Goal: Task Accomplishment & Management: Use online tool/utility

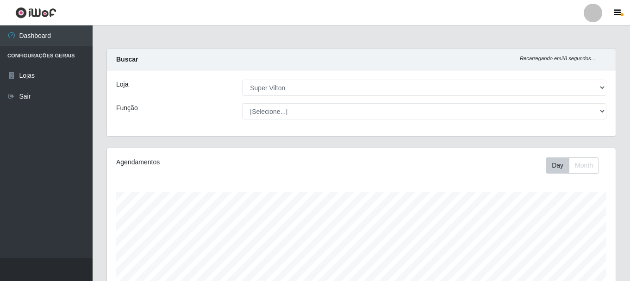
select select "379"
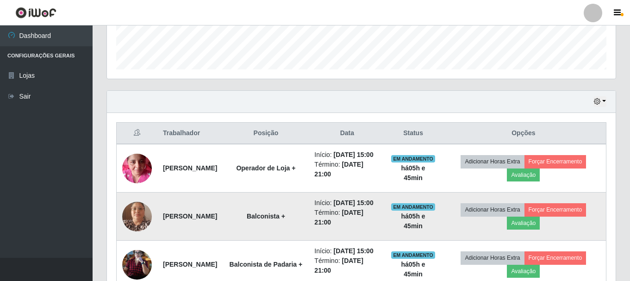
scroll to position [354, 0]
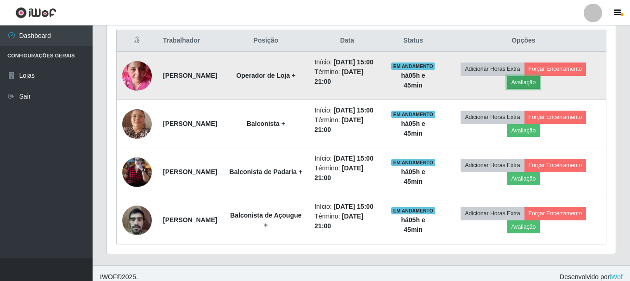
click at [539, 82] on button "Avaliação" at bounding box center [523, 82] width 33 height 13
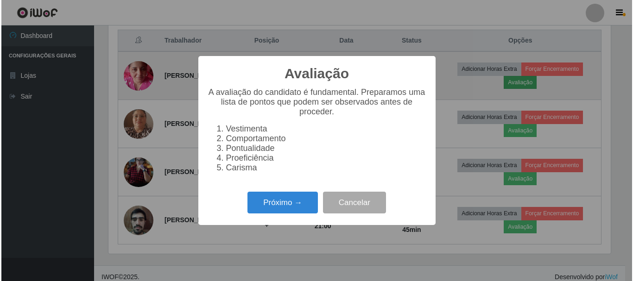
scroll to position [192, 504]
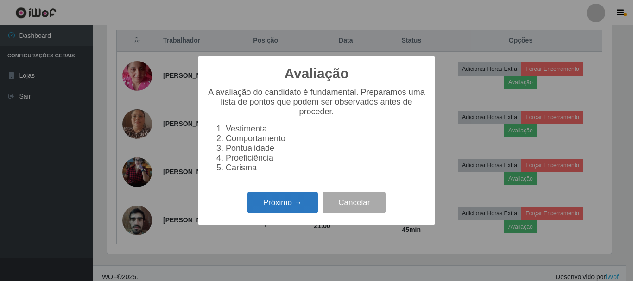
click at [262, 202] on button "Próximo →" at bounding box center [282, 203] width 70 height 22
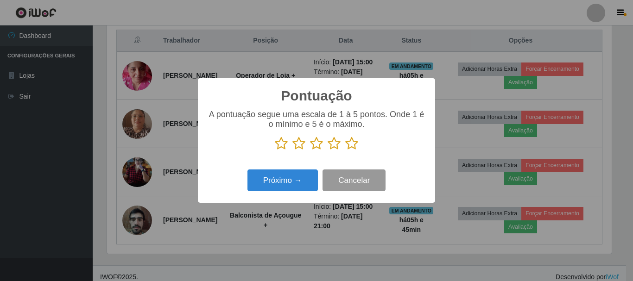
scroll to position [462842, 462530]
click at [354, 144] on icon at bounding box center [351, 144] width 13 height 14
click at [345, 150] on input "radio" at bounding box center [345, 150] width 0 height 0
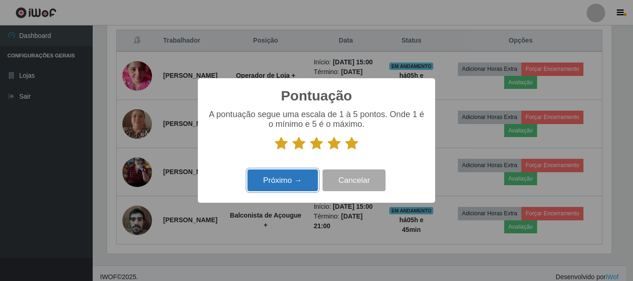
click at [304, 177] on button "Próximo →" at bounding box center [282, 180] width 70 height 22
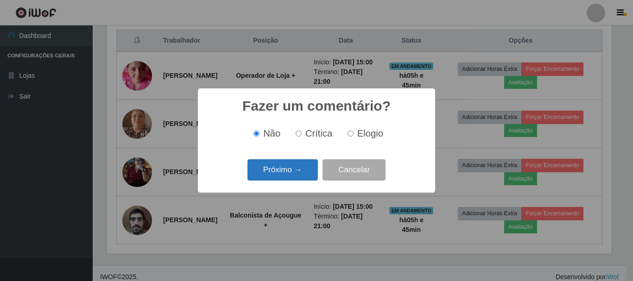
click at [286, 169] on button "Próximo →" at bounding box center [282, 170] width 70 height 22
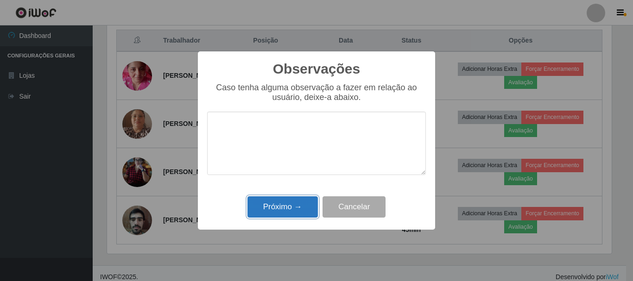
click at [296, 207] on button "Próximo →" at bounding box center [282, 207] width 70 height 22
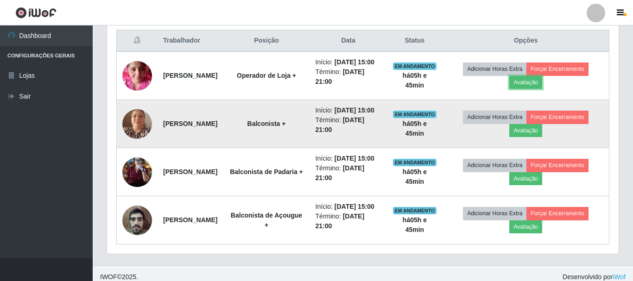
scroll to position [192, 509]
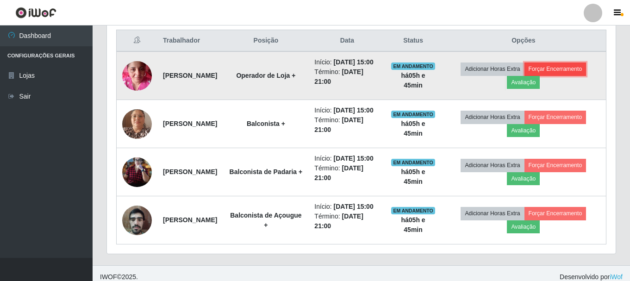
click at [574, 72] on button "Forçar Encerramento" at bounding box center [556, 69] width 62 height 13
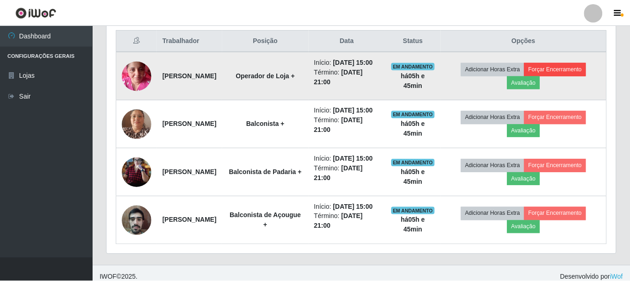
scroll to position [192, 504]
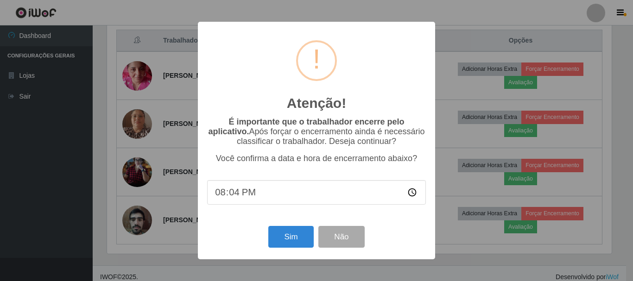
type input "20:45"
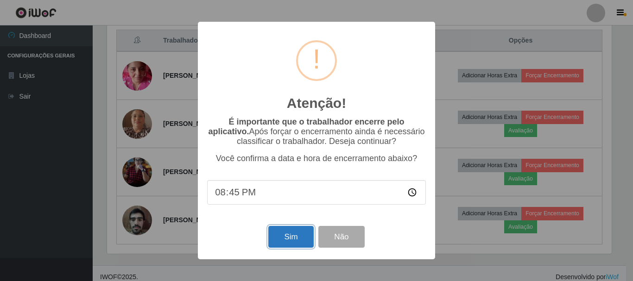
click at [288, 244] on button "Sim" at bounding box center [290, 237] width 45 height 22
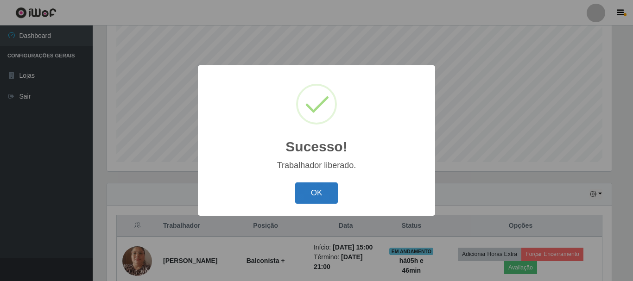
click at [327, 188] on button "OK" at bounding box center [316, 193] width 43 height 22
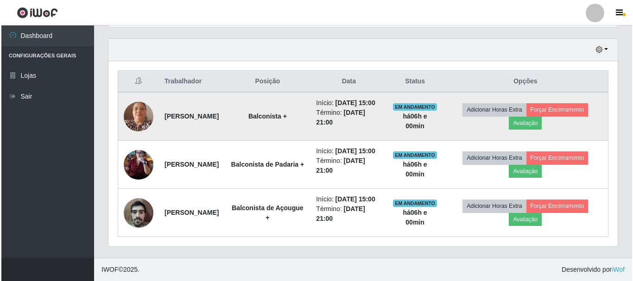
scroll to position [343, 0]
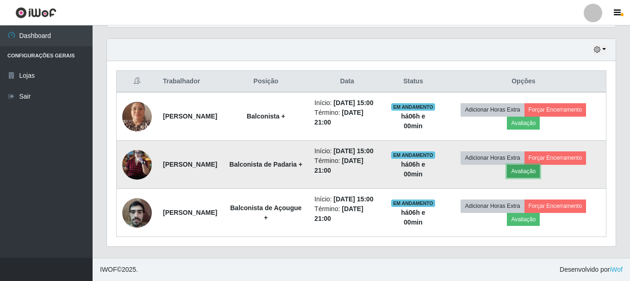
click at [540, 165] on button "Avaliação" at bounding box center [523, 171] width 33 height 13
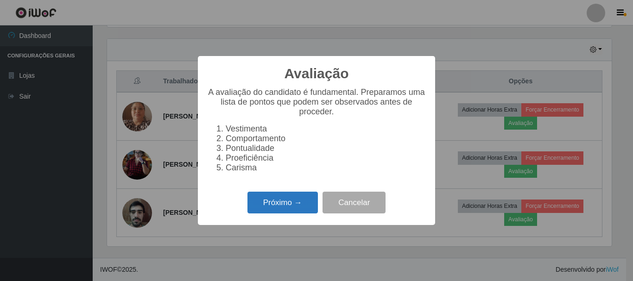
click at [287, 205] on button "Próximo →" at bounding box center [282, 203] width 70 height 22
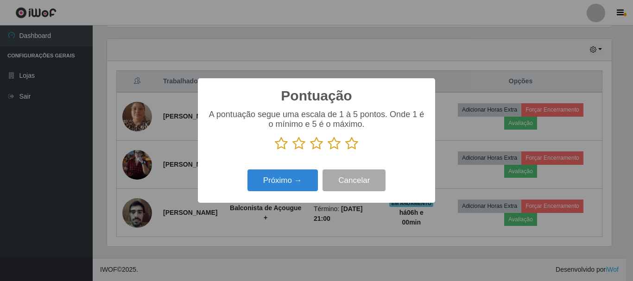
scroll to position [462842, 462530]
click at [353, 148] on icon at bounding box center [351, 144] width 13 height 14
click at [345, 150] on input "radio" at bounding box center [345, 150] width 0 height 0
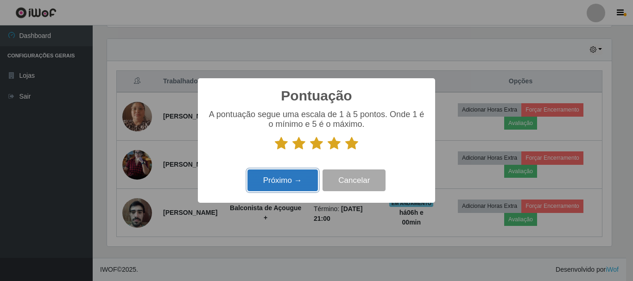
click at [306, 187] on button "Próximo →" at bounding box center [282, 180] width 70 height 22
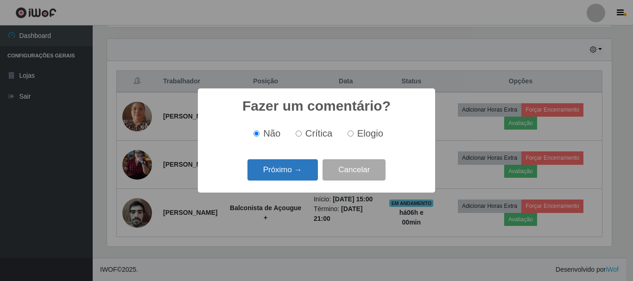
click at [300, 167] on button "Próximo →" at bounding box center [282, 170] width 70 height 22
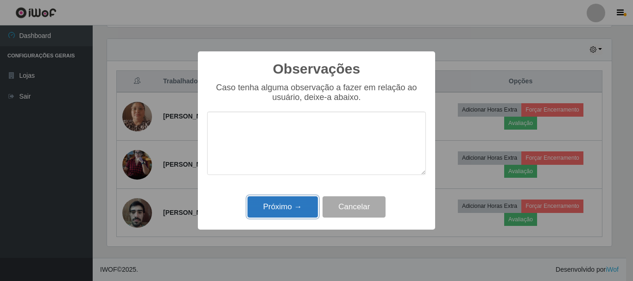
click at [285, 204] on button "Próximo →" at bounding box center [282, 207] width 70 height 22
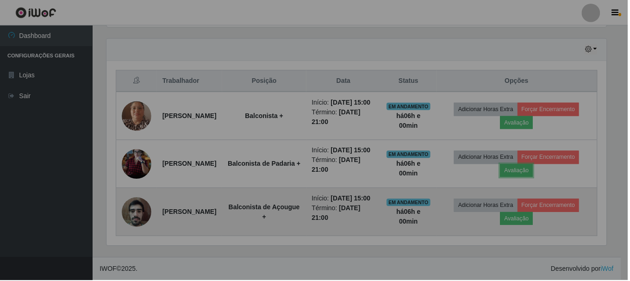
scroll to position [192, 509]
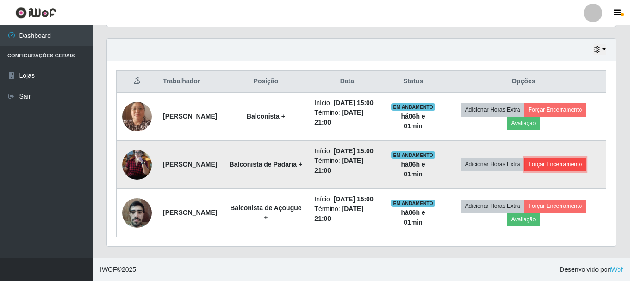
click at [570, 158] on button "Forçar Encerramento" at bounding box center [556, 164] width 62 height 13
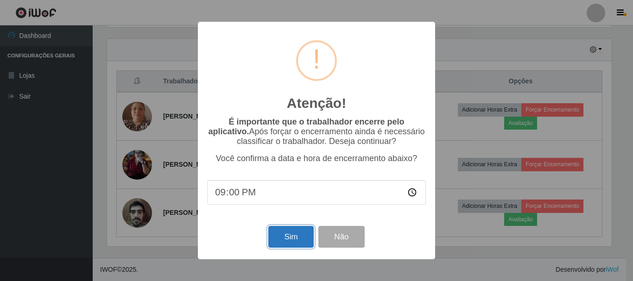
click at [293, 237] on button "Sim" at bounding box center [290, 237] width 45 height 22
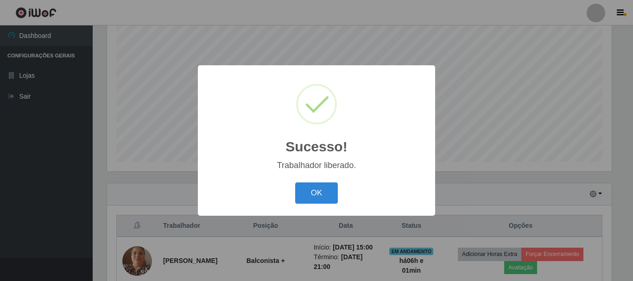
click at [372, 213] on div "Sucesso! × Trabalhador liberado. OK Cancel" at bounding box center [316, 140] width 237 height 150
click at [306, 190] on button "OK" at bounding box center [316, 193] width 43 height 22
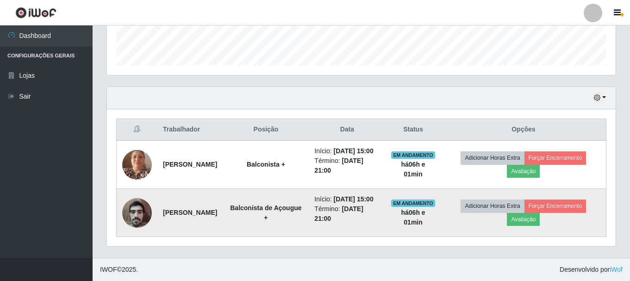
scroll to position [285, 0]
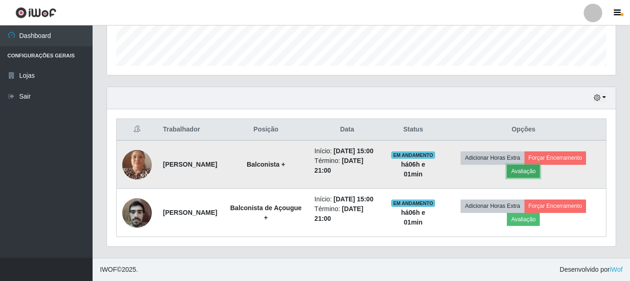
click at [540, 165] on button "Avaliação" at bounding box center [523, 171] width 33 height 13
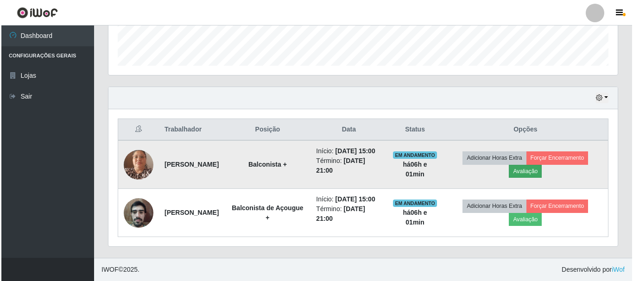
scroll to position [192, 504]
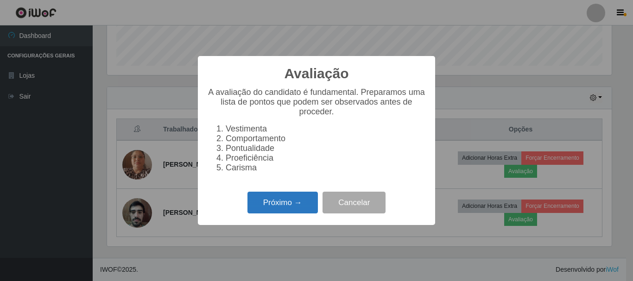
click at [277, 200] on button "Próximo →" at bounding box center [282, 203] width 70 height 22
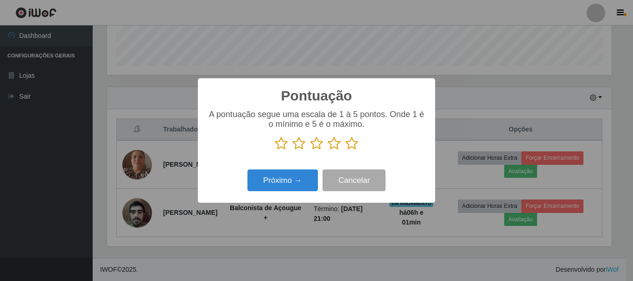
click at [351, 143] on icon at bounding box center [351, 144] width 13 height 14
click at [345, 150] on input "radio" at bounding box center [345, 150] width 0 height 0
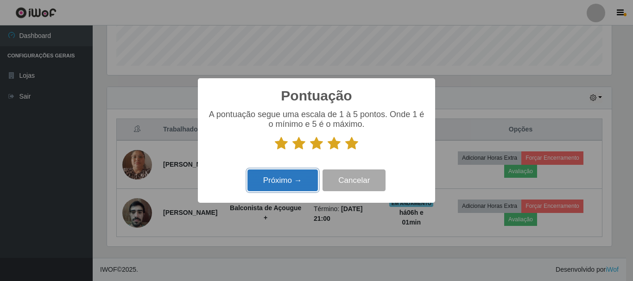
click at [299, 180] on button "Próximo →" at bounding box center [282, 180] width 70 height 22
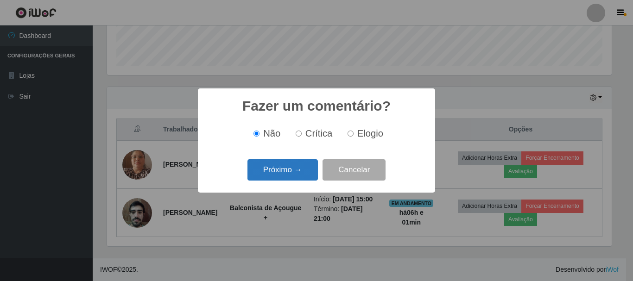
click at [287, 171] on button "Próximo →" at bounding box center [282, 170] width 70 height 22
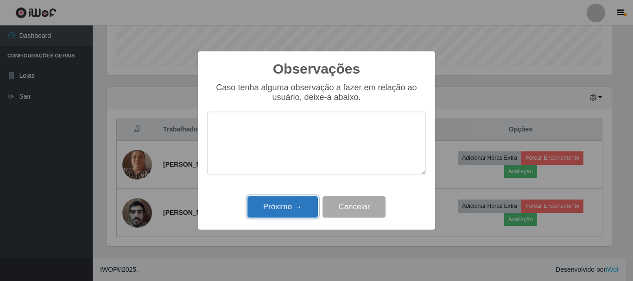
click at [282, 206] on button "Próximo →" at bounding box center [282, 207] width 70 height 22
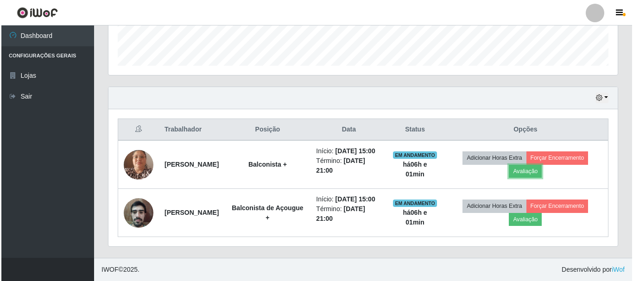
scroll to position [192, 509]
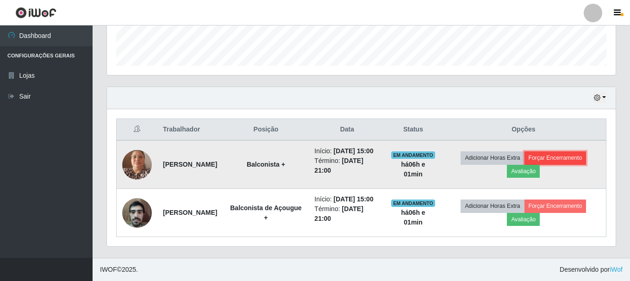
click at [562, 151] on button "Forçar Encerramento" at bounding box center [556, 157] width 62 height 13
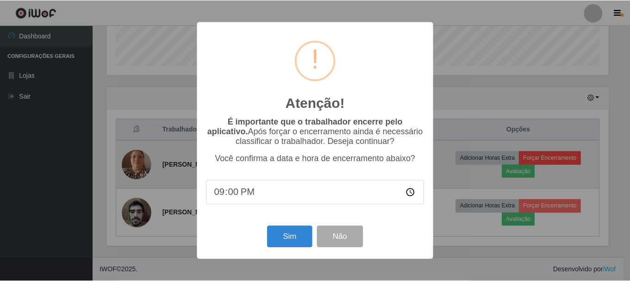
scroll to position [192, 504]
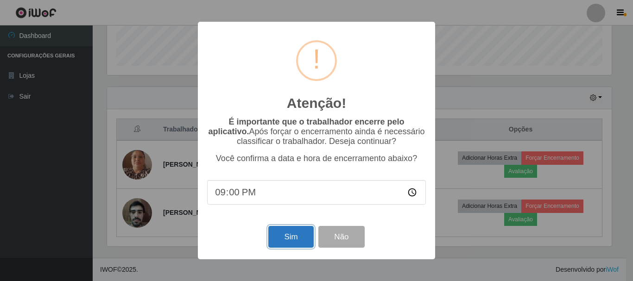
click at [293, 232] on button "Sim" at bounding box center [290, 237] width 45 height 22
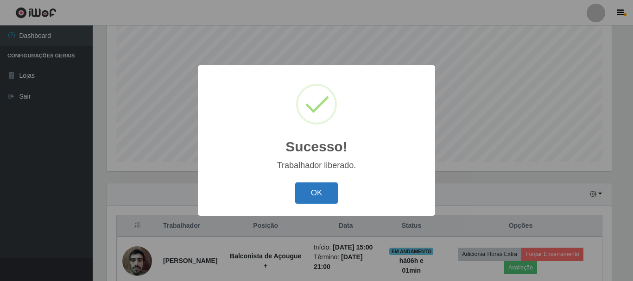
click at [315, 194] on button "OK" at bounding box center [316, 193] width 43 height 22
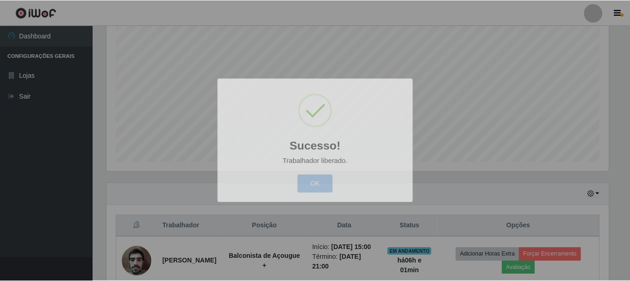
scroll to position [0, 0]
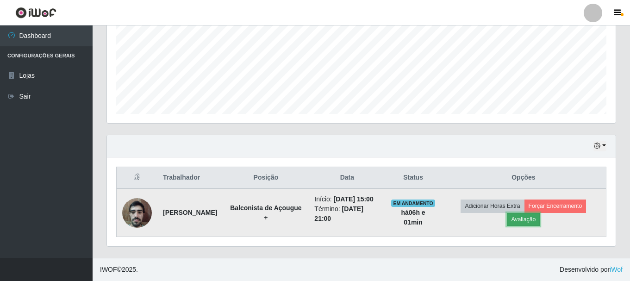
click at [524, 217] on button "Avaliação" at bounding box center [523, 219] width 33 height 13
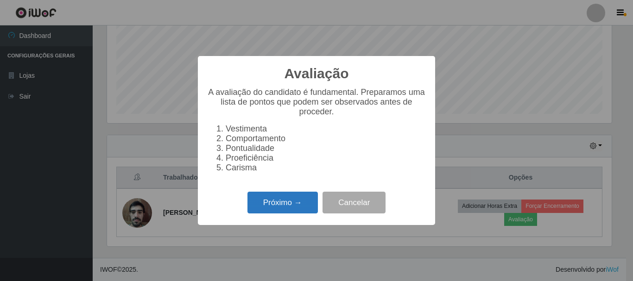
click at [287, 207] on button "Próximo →" at bounding box center [282, 203] width 70 height 22
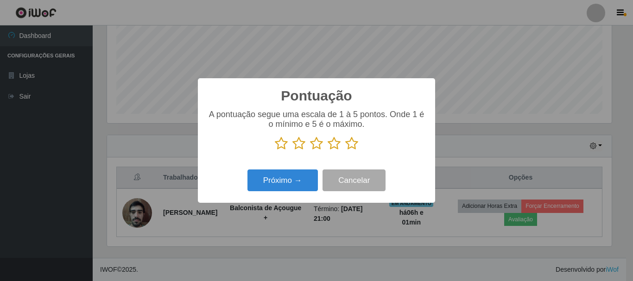
click at [352, 140] on icon at bounding box center [351, 144] width 13 height 14
click at [345, 150] on input "radio" at bounding box center [345, 150] width 0 height 0
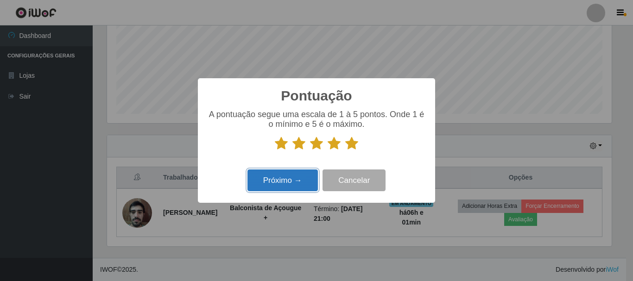
click at [288, 180] on button "Próximo →" at bounding box center [282, 180] width 70 height 22
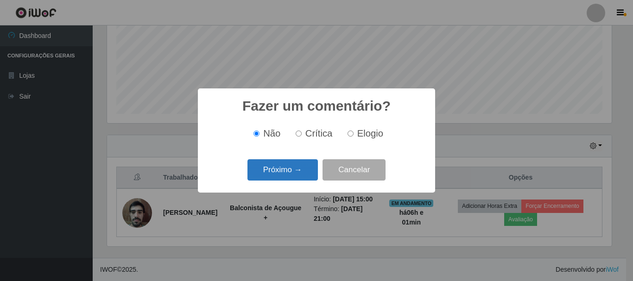
click at [291, 173] on button "Próximo →" at bounding box center [282, 170] width 70 height 22
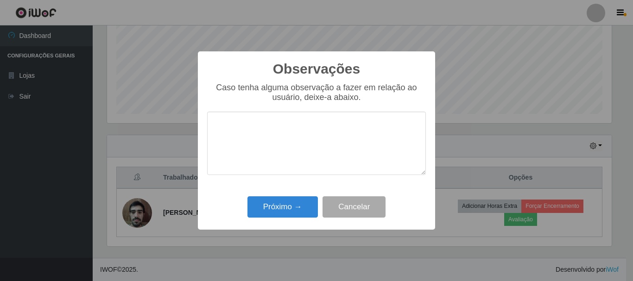
click at [303, 197] on div "Próximo → Cancelar" at bounding box center [316, 207] width 219 height 26
click at [290, 202] on button "Próximo →" at bounding box center [282, 207] width 70 height 22
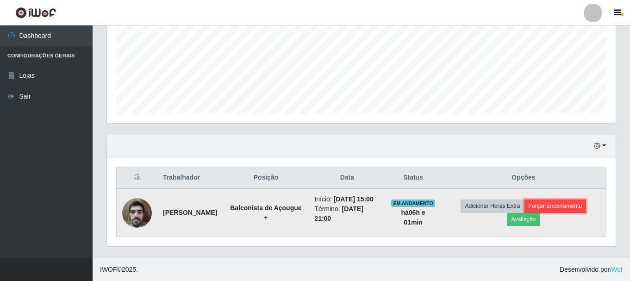
click at [544, 206] on button "Forçar Encerramento" at bounding box center [556, 206] width 62 height 13
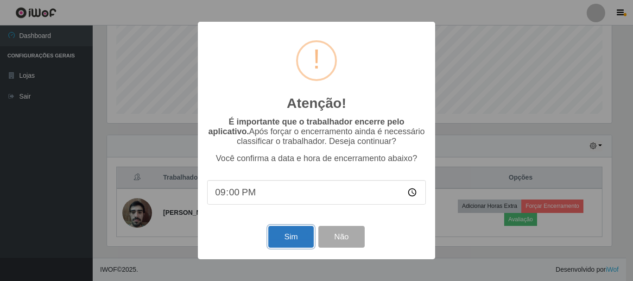
click at [292, 234] on button "Sim" at bounding box center [290, 237] width 45 height 22
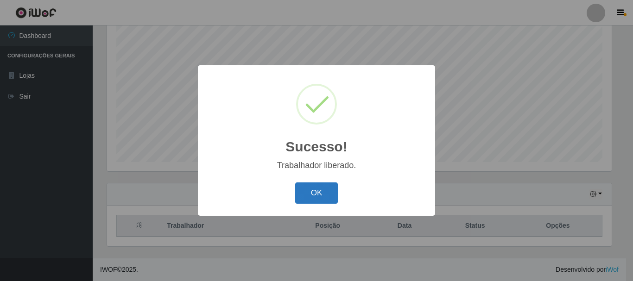
click at [315, 193] on button "OK" at bounding box center [316, 193] width 43 height 22
